Goal: Task Accomplishment & Management: Manage account settings

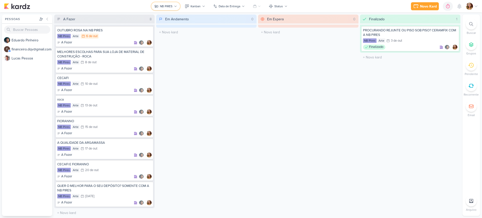
click at [165, 4] on div "NB PIRES" at bounding box center [166, 6] width 13 height 5
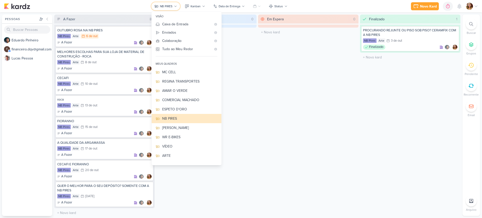
scroll to position [35, 0]
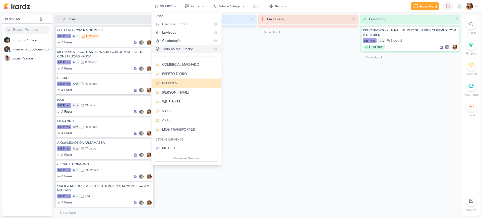
click at [184, 51] on div "Tudo ao Meu Redor" at bounding box center [186, 48] width 49 height 5
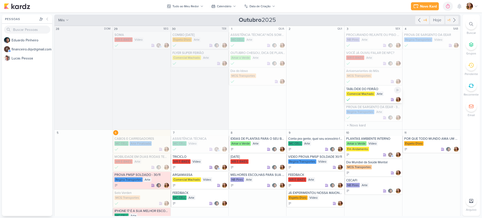
scroll to position [63, 0]
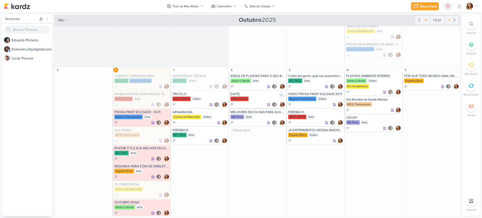
click at [259, 100] on div "WR E-BIKES" at bounding box center [258, 99] width 55 height 5
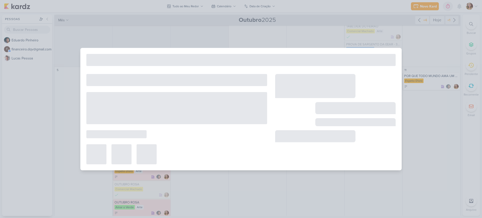
type input "[DATE]"
type input "[DATE] 23:59"
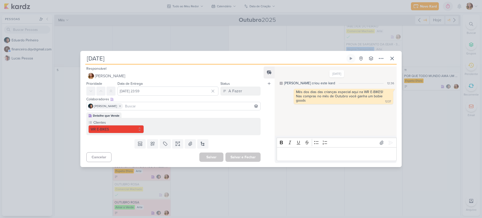
click at [345, 153] on p "Editor editing area: main" at bounding box center [336, 155] width 115 height 6
click at [345, 150] on div "Editor editing area: main" at bounding box center [337, 154] width 120 height 14
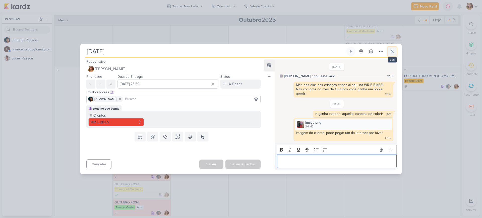
click at [394, 53] on icon at bounding box center [392, 51] width 6 height 6
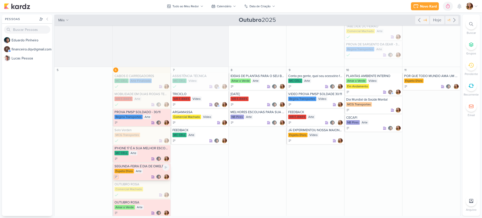
click at [115, 177] on icon at bounding box center [117, 177] width 4 height 4
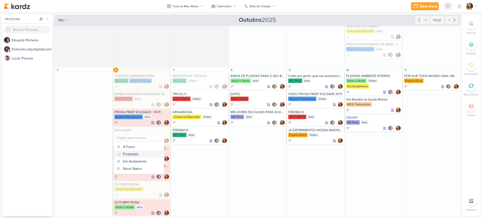
click at [135, 153] on div "Finalizado" at bounding box center [131, 154] width 16 height 5
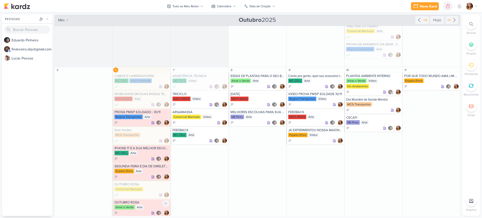
scroll to position [126, 0]
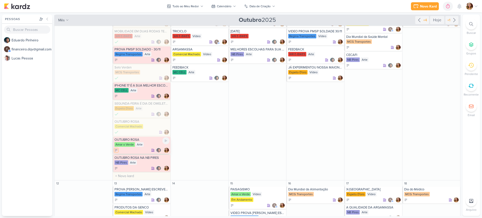
click at [115, 150] on icon at bounding box center [116, 151] width 2 height 2
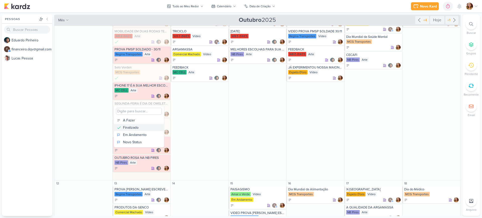
click at [144, 125] on button "Finalizado" at bounding box center [139, 127] width 50 height 7
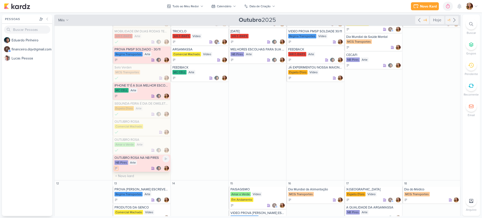
click at [115, 167] on icon at bounding box center [117, 169] width 4 height 4
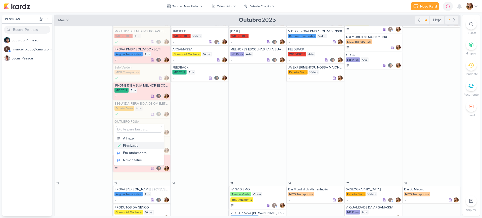
click at [144, 148] on button "Finalizado" at bounding box center [139, 145] width 50 height 7
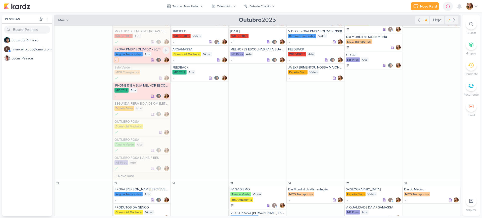
click at [116, 59] on icon at bounding box center [117, 60] width 4 height 4
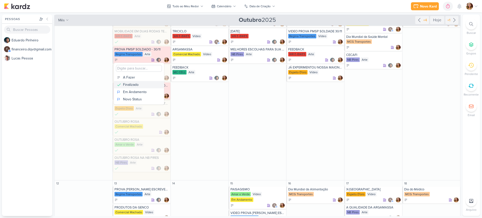
click at [138, 83] on div "Finalizado" at bounding box center [131, 84] width 16 height 5
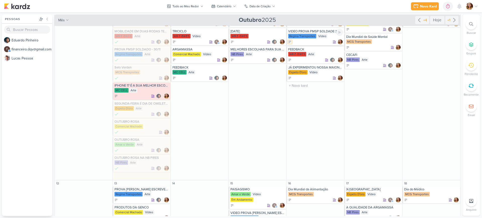
click at [290, 42] on icon at bounding box center [290, 42] width 4 height 4
click at [317, 64] on button "Finalizado" at bounding box center [312, 66] width 50 height 7
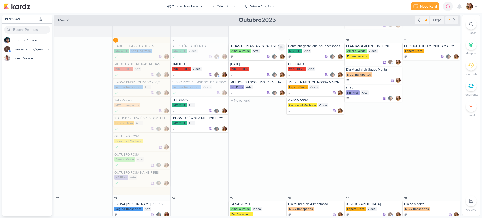
scroll to position [63, 0]
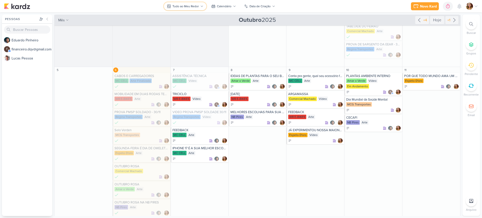
click at [184, 4] on div "Tudo ao Meu Redor" at bounding box center [186, 6] width 26 height 5
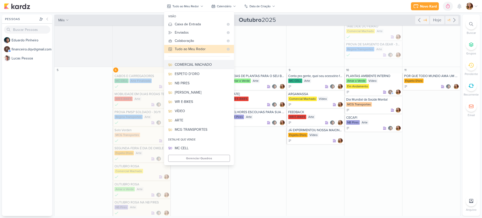
click at [203, 65] on div "COMERCIAL MACHADO" at bounding box center [202, 64] width 55 height 5
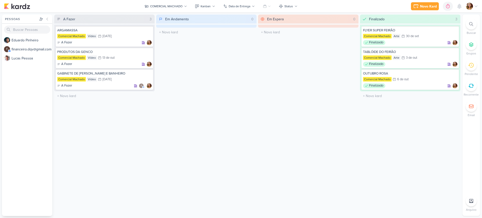
scroll to position [0, 0]
click at [216, 6] on button "Kanban" at bounding box center [205, 6] width 26 height 8
click at [226, 43] on button "Calendário" at bounding box center [217, 43] width 50 height 9
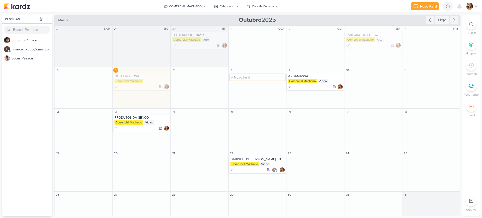
click at [263, 80] on input "text" at bounding box center [258, 77] width 56 height 6
click at [255, 79] on input "text" at bounding box center [258, 77] width 56 height 6
type input "PREÇO DOS PISOS"
click at [257, 75] on div "PREÇO DOS PISOS" at bounding box center [258, 76] width 55 height 4
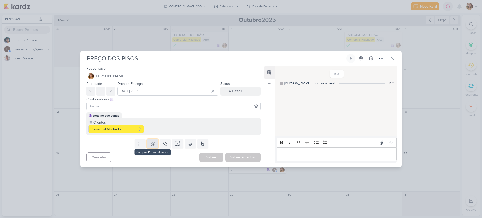
click at [156, 147] on button at bounding box center [152, 143] width 11 height 9
click at [209, 123] on div "Arte" at bounding box center [202, 122] width 25 height 5
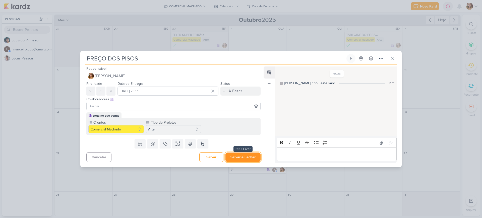
click at [242, 157] on button "Salvar e Fechar" at bounding box center [243, 157] width 35 height 9
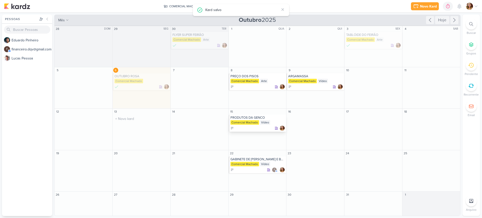
click at [254, 119] on div "PRODUTOS DA GENCO" at bounding box center [258, 118] width 55 height 4
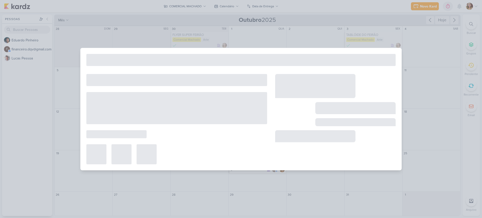
type input "PRODUTOS DA GENCO"
type input "[DATE] 23:59"
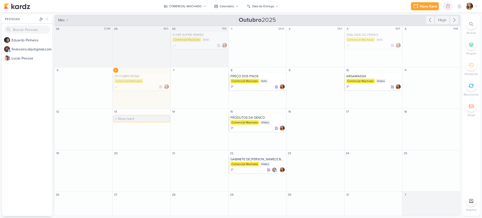
click at [137, 120] on input "text" at bounding box center [142, 119] width 56 height 6
type input "p"
type input "PREÇO ARGAMASSA"
click at [388, 79] on div "Comercial Machado" at bounding box center [373, 81] width 55 height 5
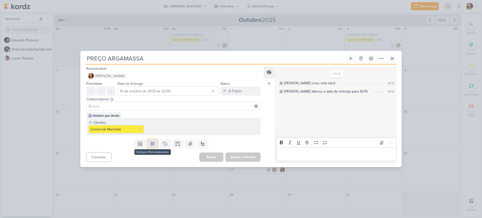
click at [154, 140] on button at bounding box center [152, 143] width 11 height 9
click at [210, 123] on div "Arte" at bounding box center [202, 122] width 25 height 5
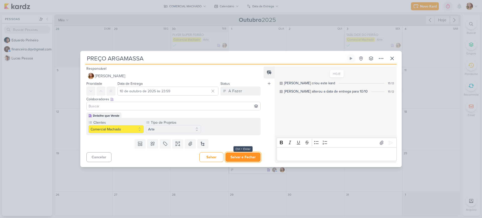
click at [251, 156] on button "Salvar e Fechar" at bounding box center [243, 157] width 35 height 9
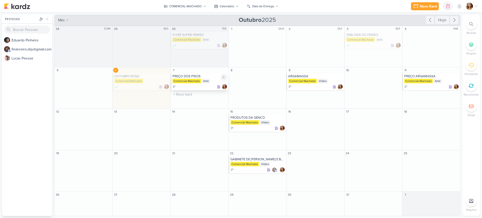
click at [176, 86] on div at bounding box center [200, 86] width 55 height 5
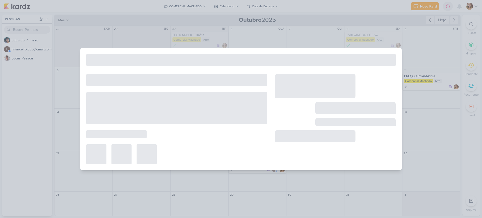
click at [245, 40] on div "PREÇO ARGAMASSA Criado por mim" at bounding box center [241, 109] width 482 height 218
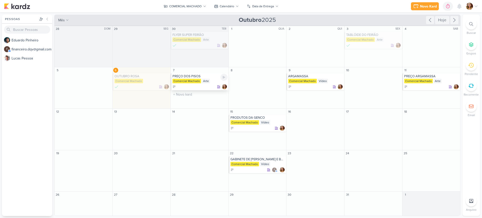
click at [175, 87] on icon at bounding box center [175, 87] width 4 height 4
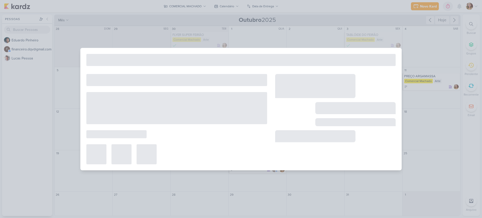
click at [359, 29] on div at bounding box center [241, 109] width 482 height 218
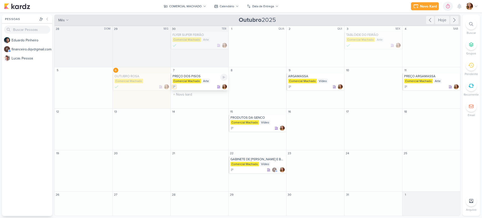
click at [175, 85] on icon at bounding box center [175, 87] width 4 height 4
click at [187, 108] on button "Finalizado" at bounding box center [197, 111] width 50 height 7
click at [180, 2] on div "Novo Kard Ctrl + k 0h0m Sessão desligada... Hoje 0h0m Semana 0h0m Mês 0h0m" at bounding box center [241, 6] width 474 height 13
click at [181, 3] on button "COMERCIAL MACHADO" at bounding box center [185, 6] width 48 height 8
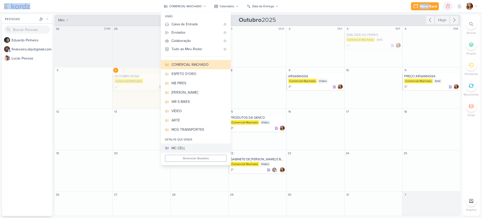
click at [210, 146] on div "MC CELL" at bounding box center [199, 148] width 55 height 5
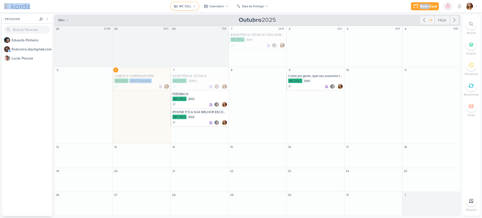
click at [193, 9] on button "MC CELL" at bounding box center [185, 6] width 28 height 8
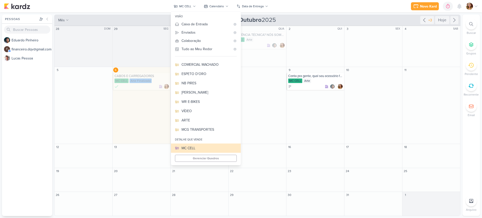
click at [221, 153] on div "meus quadros MC CELL REGINA TRANSPORTES AMAR O VERDE COMERCIAL MACHADO ESPETO D…" at bounding box center [206, 111] width 70 height 105
click at [221, 162] on div "meus quadros MC CELL REGINA TRANSPORTES AMAR O VERDE COMERCIAL MACHADO ESPETO D…" at bounding box center [206, 111] width 70 height 105
click at [222, 156] on button "Gerenciar Quadros" at bounding box center [206, 158] width 62 height 7
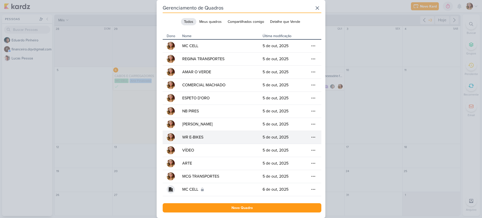
scroll to position [1, 0]
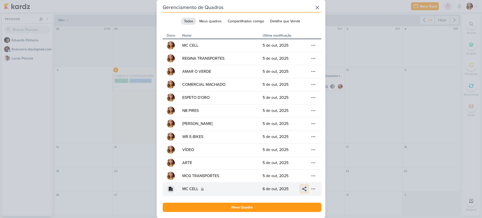
click at [305, 192] on button at bounding box center [305, 189] width 8 height 8
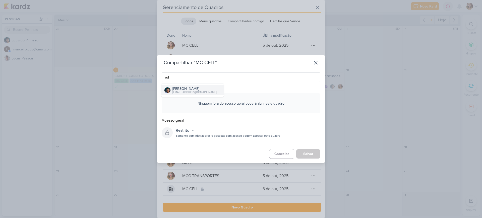
type input "ed"
click at [211, 86] on div "[PERSON_NAME]" at bounding box center [195, 88] width 44 height 5
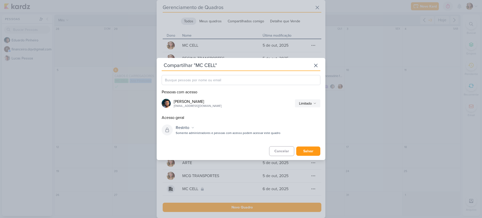
click at [206, 132] on div "Restrito Restrito Organização" at bounding box center [247, 128] width 147 height 8
click at [195, 129] on button "Restrito" at bounding box center [185, 128] width 23 height 8
click at [308, 105] on div "Limitado" at bounding box center [305, 103] width 13 height 5
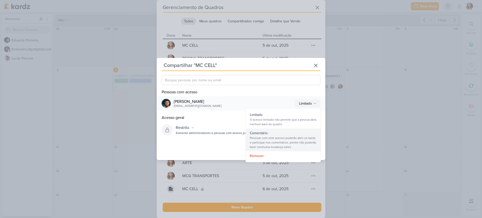
click at [304, 143] on div "Pessoas com este acesso poderão abrir os kardz e participar nos comentários, po…" at bounding box center [283, 143] width 67 height 14
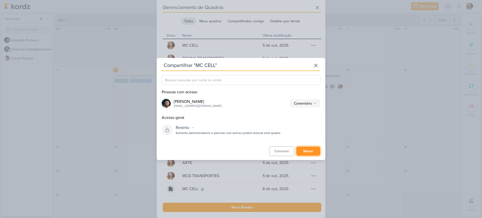
click at [313, 147] on button "Salvar" at bounding box center [308, 151] width 24 height 9
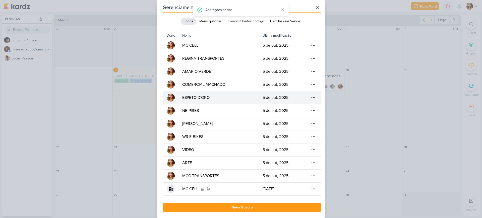
scroll to position [0, 0]
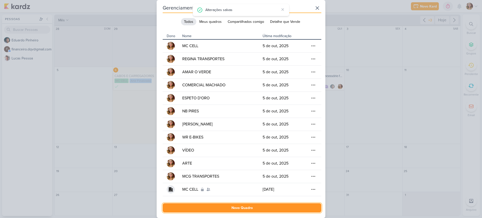
click at [285, 209] on button "Novo Quadro" at bounding box center [242, 208] width 159 height 9
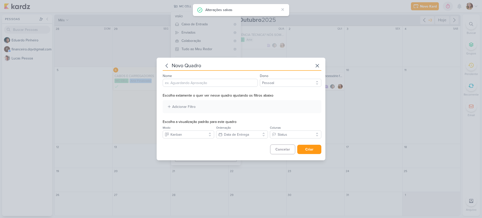
click at [227, 82] on input "Nome" at bounding box center [210, 83] width 95 height 8
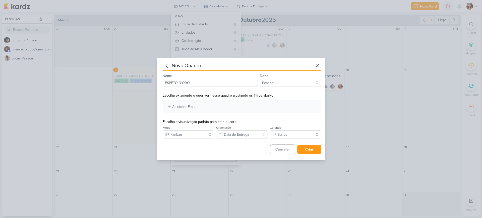
type input "ESPETO D'ORO"
click at [269, 81] on select "Pessoal Detalhe que Vende" at bounding box center [291, 83] width 62 height 8
select select "App\Models\Organization"
click at [260, 79] on select "Pessoal Detalhe que Vende" at bounding box center [291, 83] width 62 height 8
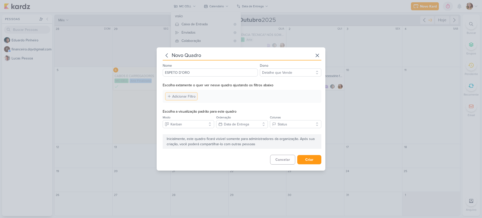
click at [180, 96] on div "Adicionar Filtro" at bounding box center [183, 96] width 23 height 5
click at [241, 120] on div "Clientes" at bounding box center [237, 120] width 13 height 5
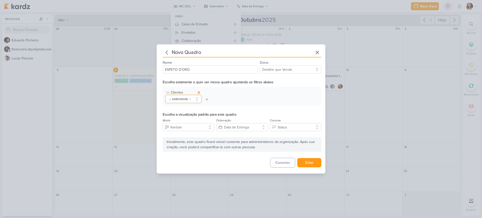
click at [192, 101] on button "-- selecionar --" at bounding box center [184, 99] width 36 height 8
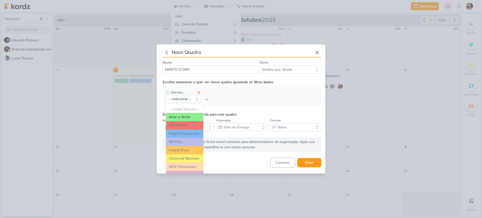
click at [192, 116] on button "Amar o Verde" at bounding box center [184, 117] width 37 height 8
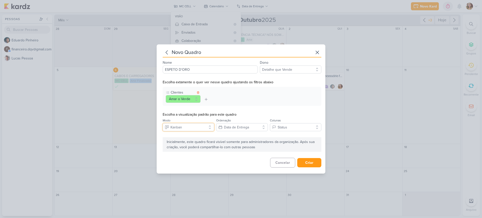
click at [205, 129] on button "Kanban" at bounding box center [189, 127] width 52 height 8
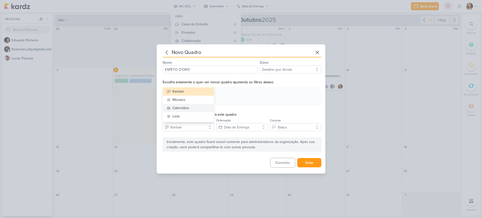
click at [200, 104] on button "Calendário" at bounding box center [188, 108] width 51 height 8
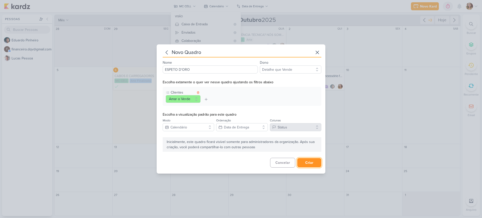
click at [311, 159] on button "Criar" at bounding box center [309, 162] width 24 height 9
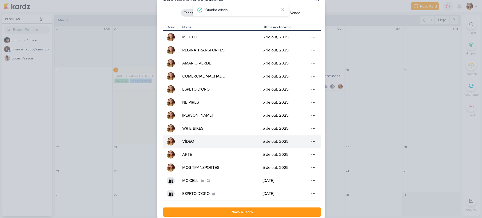
scroll to position [14, 0]
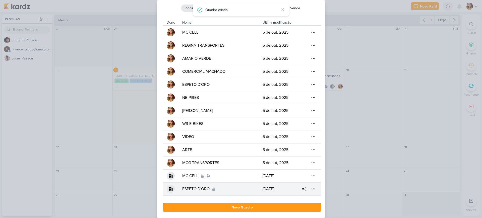
click at [316, 187] on td "Compartilhar [GEOGRAPHIC_DATA]" at bounding box center [310, 189] width 23 height 13
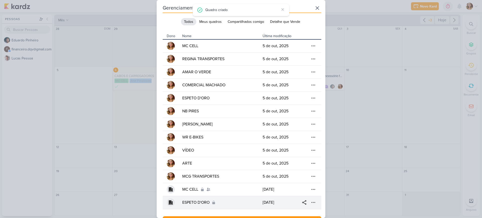
select select "App\Models\Organization"
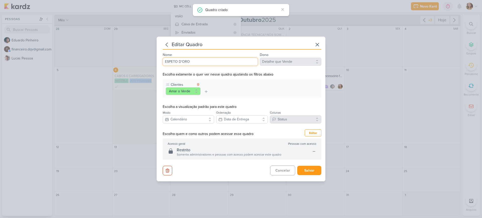
drag, startPoint x: 198, startPoint y: 63, endPoint x: 166, endPoint y: 56, distance: 33.7
click at [166, 56] on div "Nome ESPETO D'ORO" at bounding box center [210, 59] width 95 height 14
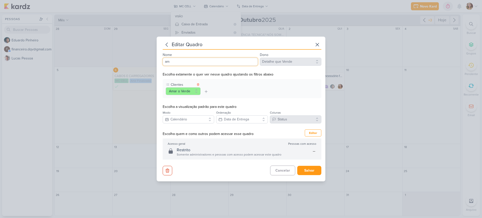
type input "a"
type input "AMAR O VERDE"
click at [314, 168] on button "Salvar" at bounding box center [309, 170] width 24 height 9
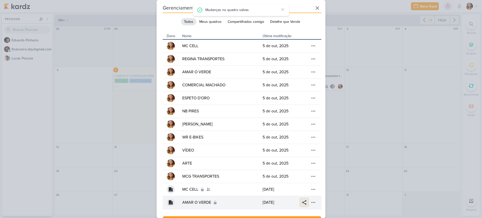
click at [304, 201] on icon at bounding box center [305, 203] width 4 height 4
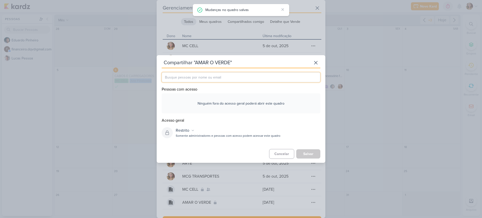
click at [247, 73] on input "text" at bounding box center [241, 77] width 159 height 10
type input "ed"
click at [205, 87] on div "[PERSON_NAME]" at bounding box center [195, 88] width 44 height 5
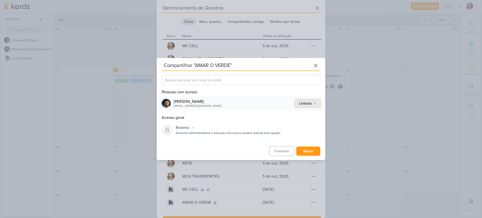
click at [315, 101] on button "Limitado" at bounding box center [307, 104] width 25 height 8
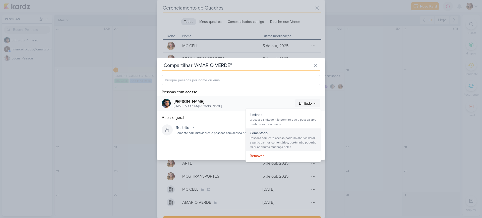
click at [307, 137] on div "Pessoas com este acesso poderão abrir os kardz e participar nos comentários, po…" at bounding box center [283, 143] width 67 height 14
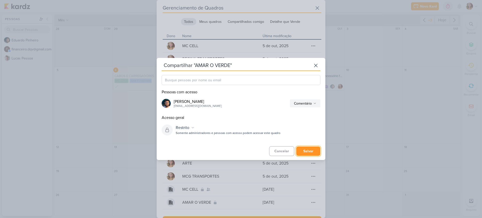
click at [317, 153] on button "Salvar" at bounding box center [308, 151] width 24 height 9
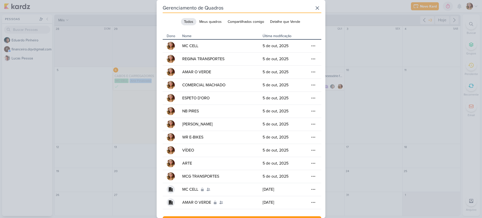
click at [102, 185] on div "Gerenciamento de Quadros Todos Meus quadros Compartilhados comigo Detalhe que V…" at bounding box center [241, 109] width 482 height 218
click at [110, 135] on div "Gerenciamento de Quadros Todos Meus quadros Compartilhados comigo Detalhe que V…" at bounding box center [241, 109] width 482 height 218
